Goal: Task Accomplishment & Management: Manage account settings

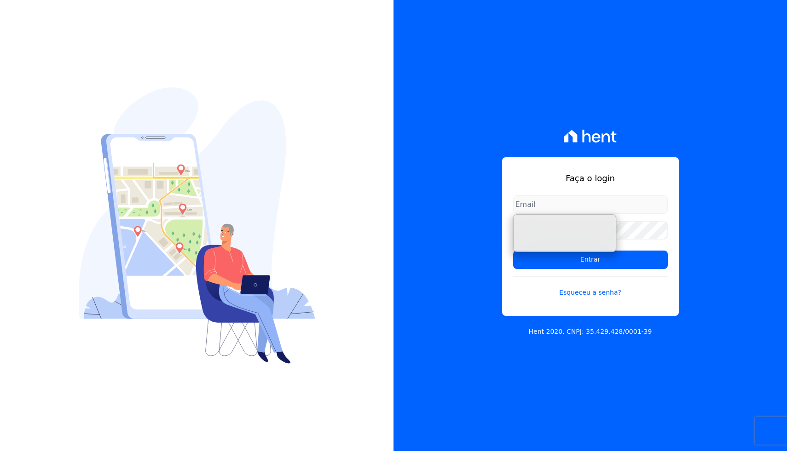
click at [689, 211] on div "Faça o login Entrar Esqueceu a senha? Hent 2020. CNPJ: 35.429.428/0001-39" at bounding box center [589, 225] width 393 height 451
click at [557, 206] on input "email" at bounding box center [590, 205] width 155 height 18
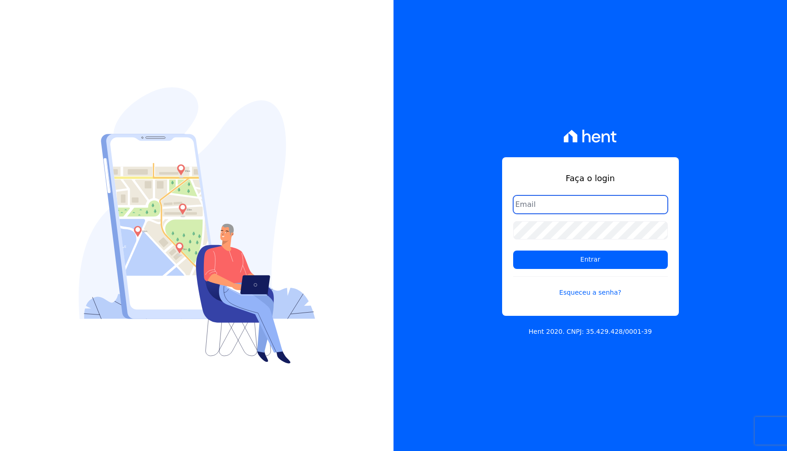
type input "[EMAIL_ADDRESS][DOMAIN_NAME]"
click at [581, 295] on link "Esqueceu a senha?" at bounding box center [590, 286] width 155 height 21
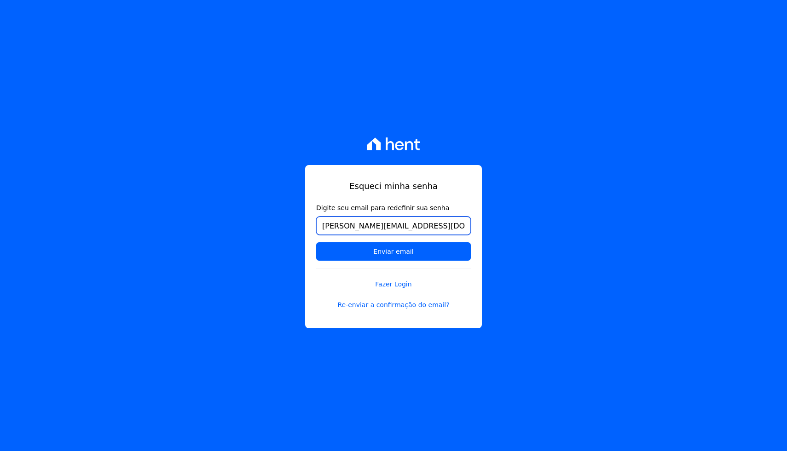
type input "[PERSON_NAME][EMAIL_ADDRESS][DOMAIN_NAME]"
click at [316, 242] on input "Enviar email" at bounding box center [393, 251] width 155 height 18
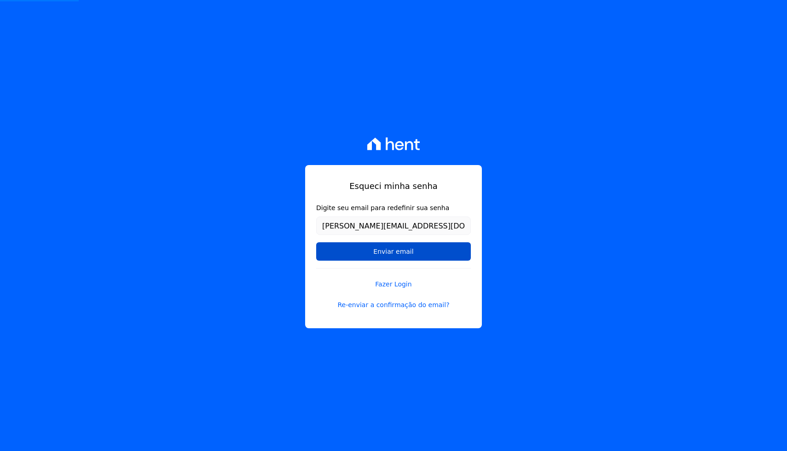
click at [420, 253] on input "Enviar email" at bounding box center [393, 251] width 155 height 18
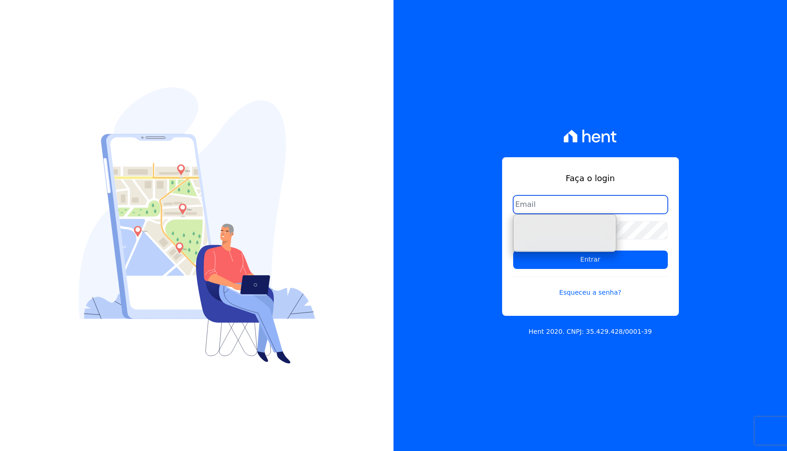
click at [559, 207] on input "email" at bounding box center [590, 205] width 155 height 18
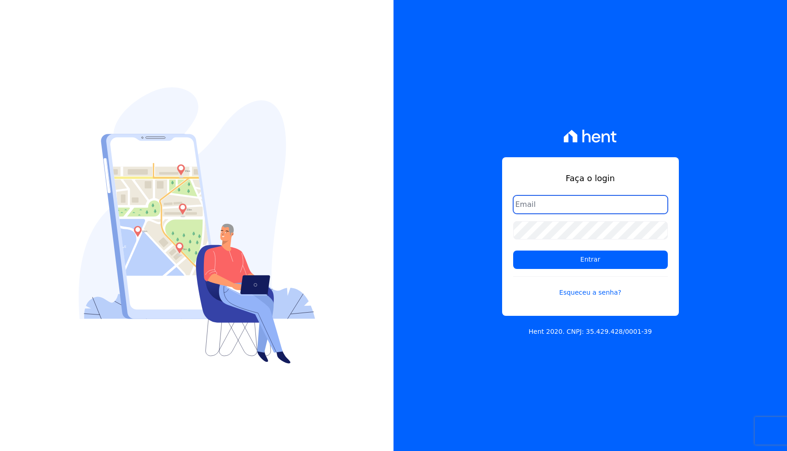
type input "[EMAIL_ADDRESS][DOMAIN_NAME]"
click at [579, 295] on link "Esqueceu a senha?" at bounding box center [590, 286] width 155 height 21
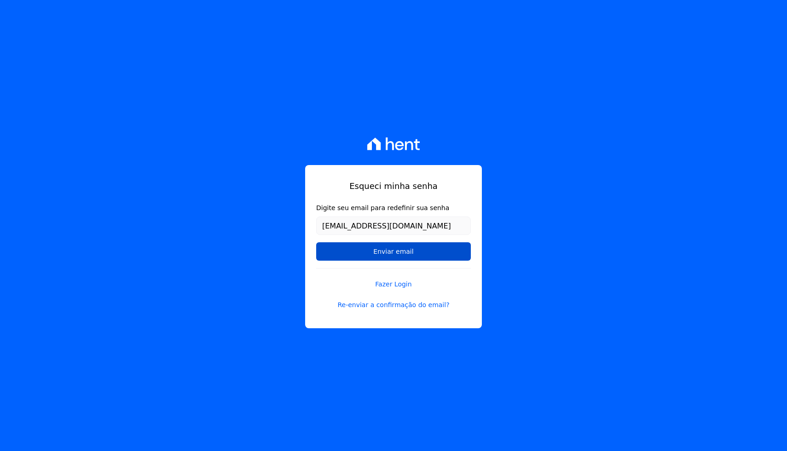
type input "[EMAIL_ADDRESS][DOMAIN_NAME]"
click at [422, 259] on input "Enviar email" at bounding box center [393, 251] width 155 height 18
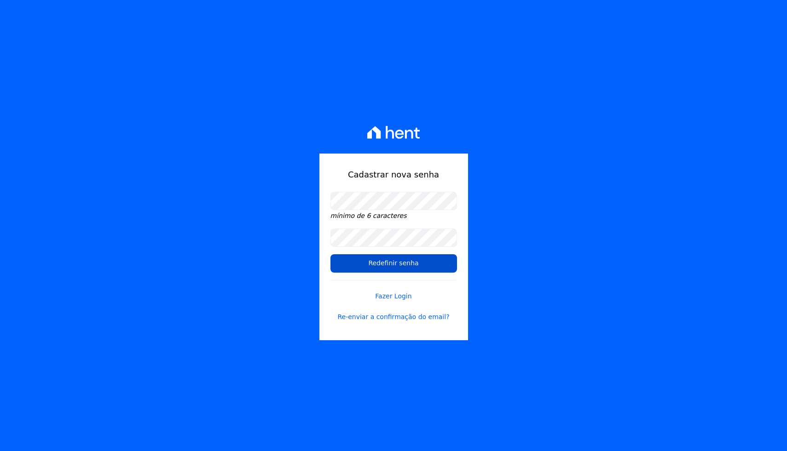
click at [395, 259] on input "Redefinir senha" at bounding box center [393, 263] width 127 height 18
click at [414, 261] on input "Redefinir senha" at bounding box center [393, 263] width 127 height 18
click at [403, 268] on input "Redefinir senha" at bounding box center [393, 263] width 127 height 18
click at [406, 265] on input "Redefinir senha" at bounding box center [393, 263] width 127 height 18
click at [399, 295] on link "Fazer Login" at bounding box center [393, 290] width 127 height 21
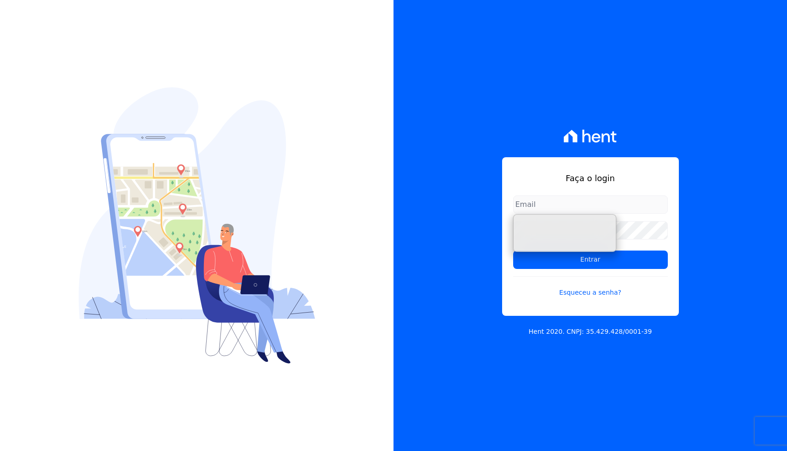
click at [553, 203] on input "email" at bounding box center [590, 205] width 155 height 18
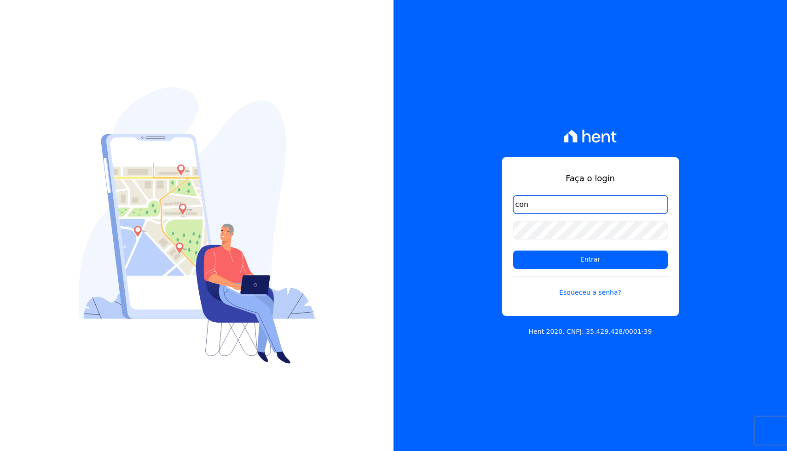
type input "[EMAIL_ADDRESS][DOMAIN_NAME]"
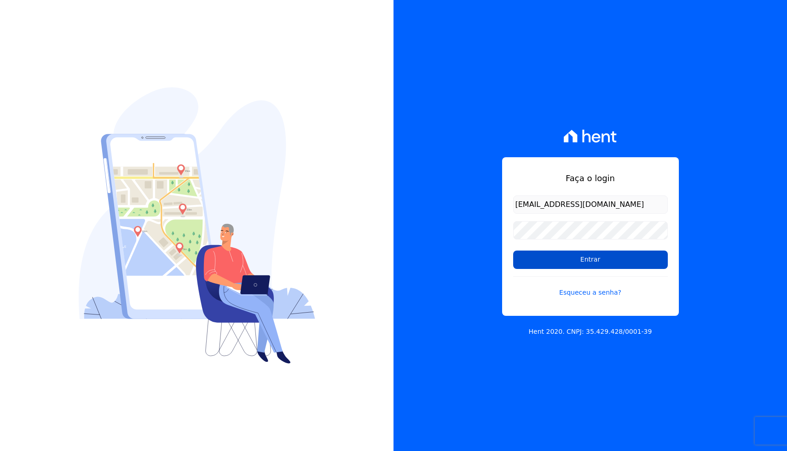
click at [593, 251] on input "Entrar" at bounding box center [590, 260] width 155 height 18
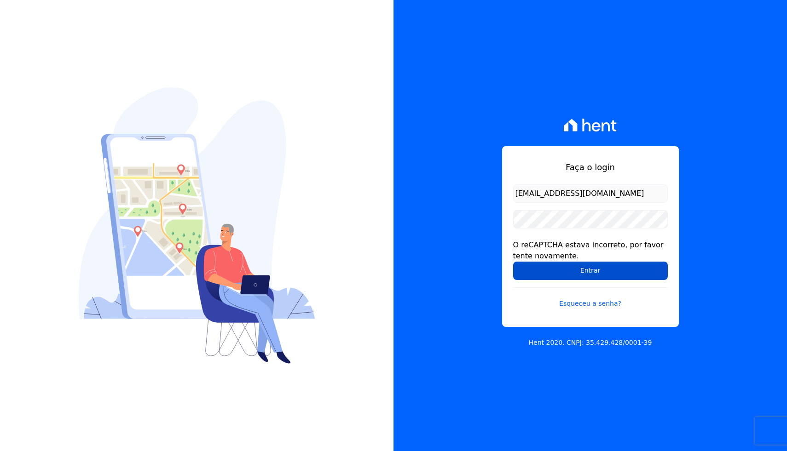
click at [588, 268] on input "Entrar" at bounding box center [590, 271] width 155 height 18
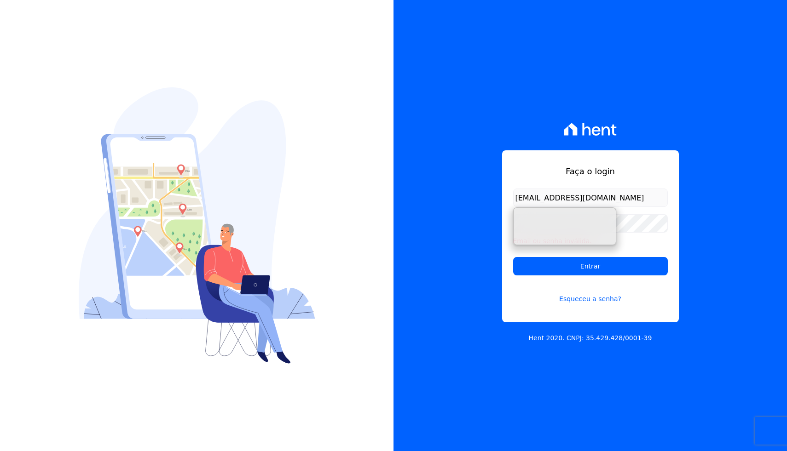
click at [680, 152] on div "Faça o login contato@urblot.com Email ou senha inválida. Entrar Esqueceu a senh…" at bounding box center [589, 225] width 393 height 451
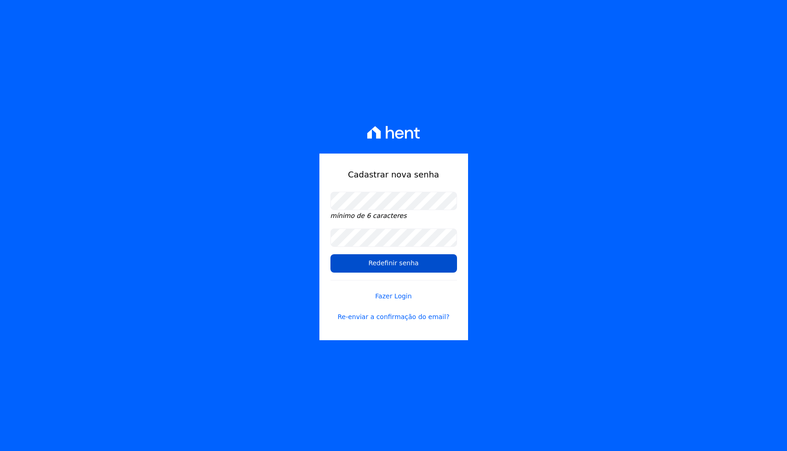
click at [418, 264] on input "Redefinir senha" at bounding box center [393, 263] width 127 height 18
click at [388, 261] on input "Redefinir senha" at bounding box center [393, 263] width 127 height 18
click at [392, 317] on link "Re-enviar a confirmação do email?" at bounding box center [393, 317] width 127 height 10
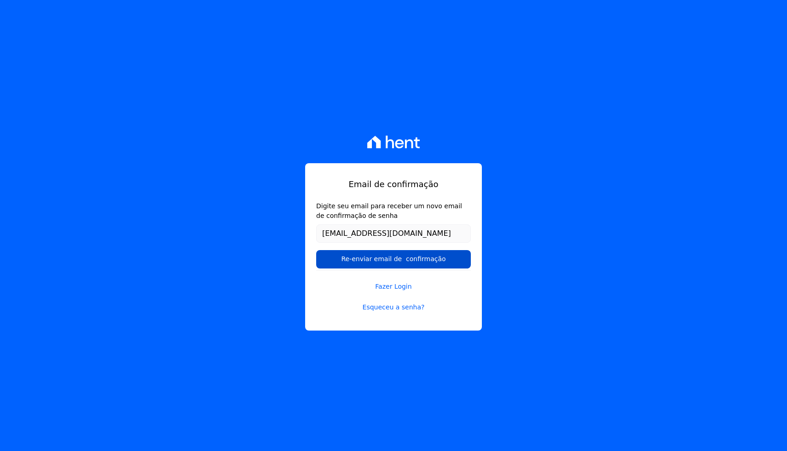
click at [443, 254] on input "Re-enviar email de confirmação" at bounding box center [393, 259] width 155 height 18
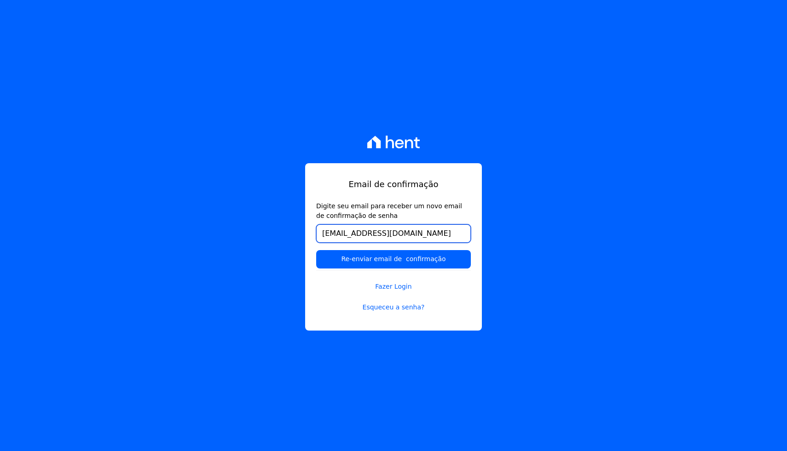
drag, startPoint x: 354, startPoint y: 233, endPoint x: 409, endPoint y: 249, distance: 57.2
click at [409, 249] on form "Digite seu email para receber um novo email de confirmação de senha [EMAIL_ADDR…" at bounding box center [393, 236] width 155 height 69
type input "[EMAIL_ADDRESS][DOMAIN_NAME]"
click at [316, 250] on input "Re-enviar email de confirmação" at bounding box center [393, 259] width 155 height 18
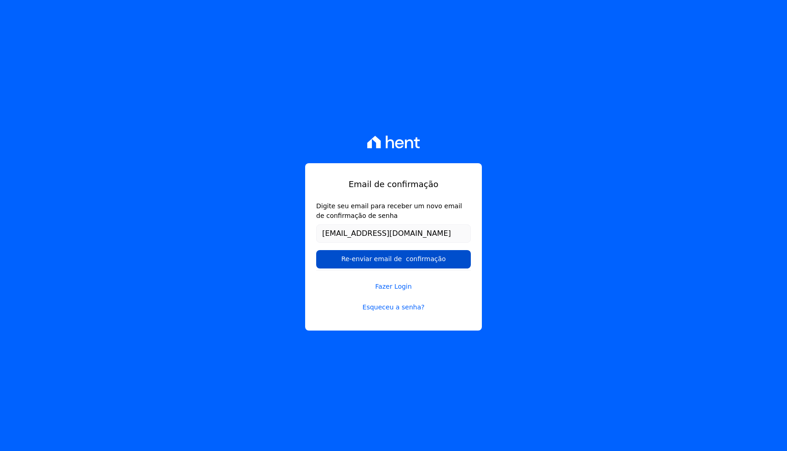
click at [397, 265] on input "Re-enviar email de confirmação" at bounding box center [393, 259] width 155 height 18
